Goal: Find specific fact: Find specific fact

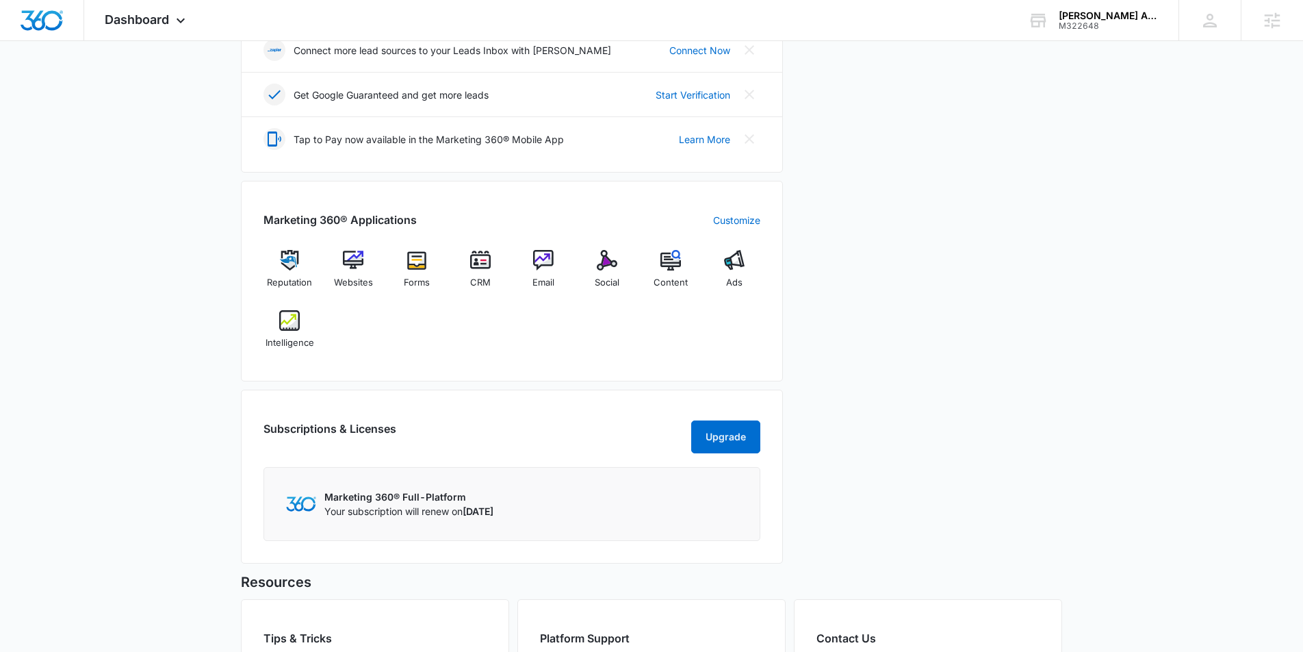
scroll to position [394, 0]
click at [290, 324] on img at bounding box center [289, 319] width 21 height 21
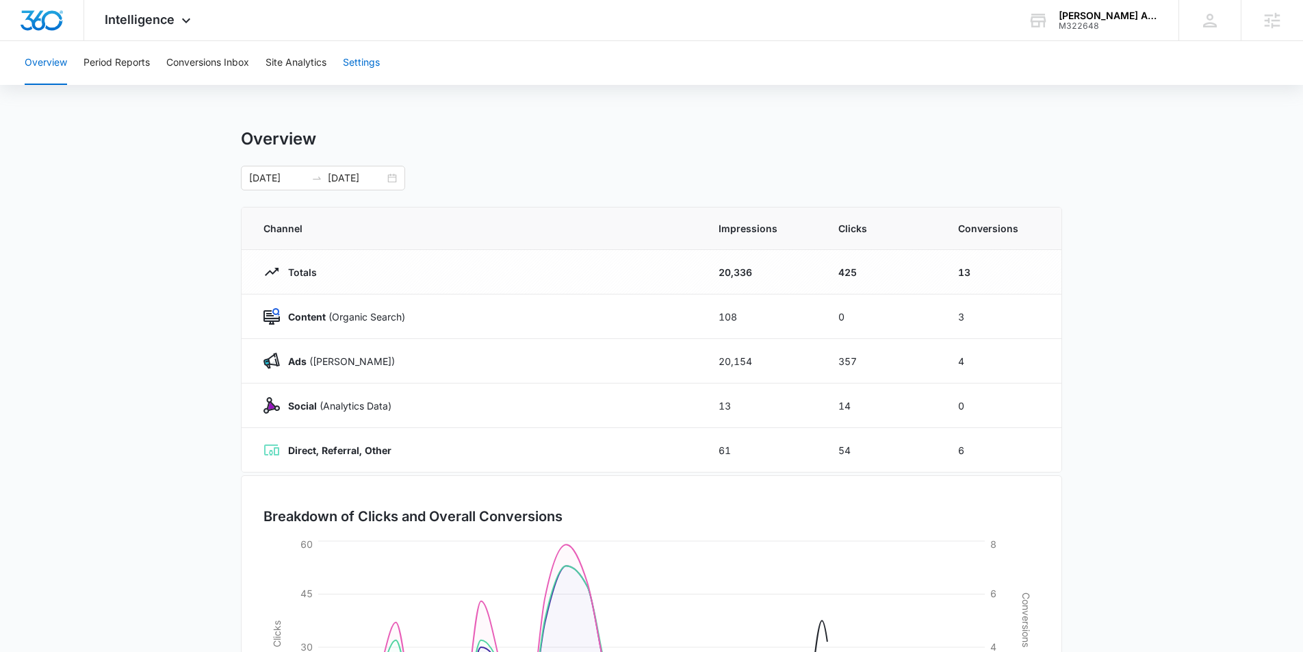
click at [377, 68] on button "Settings" at bounding box center [361, 63] width 37 height 44
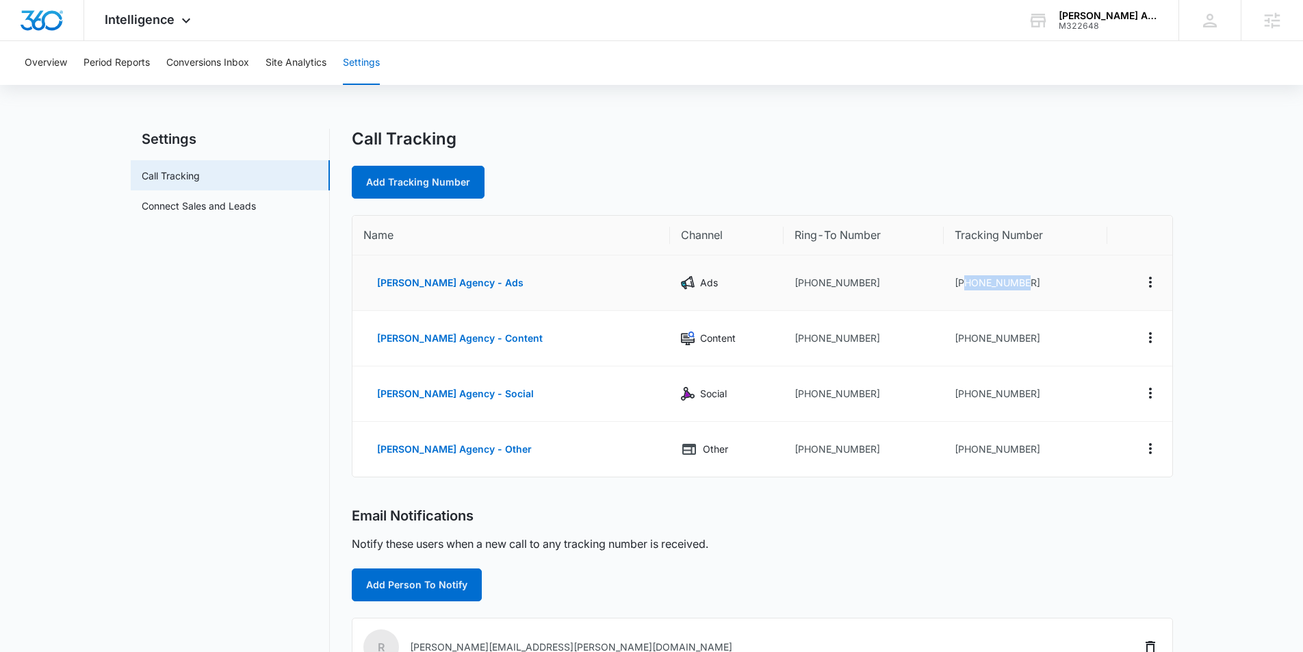
drag, startPoint x: 1024, startPoint y: 283, endPoint x: 956, endPoint y: 282, distance: 67.8
click at [956, 282] on td "[PHONE_NUMBER]" at bounding box center [1025, 282] width 163 height 55
copy td "3175378977"
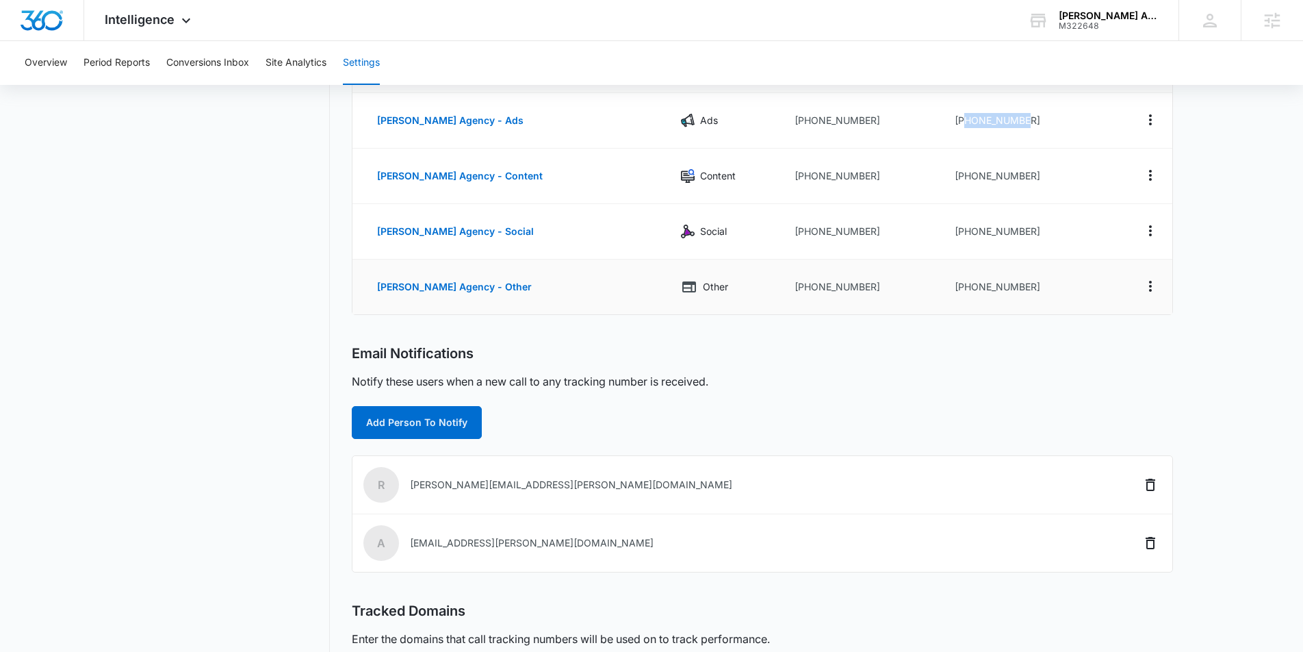
scroll to position [285, 0]
